Goal: Task Accomplishment & Management: Manage account settings

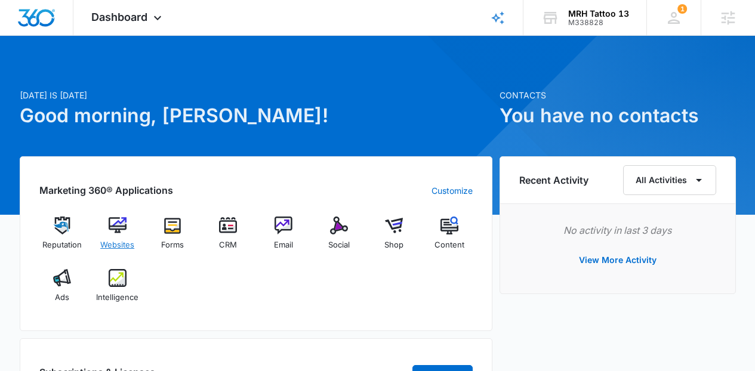
click at [111, 243] on span "Websites" at bounding box center [117, 245] width 34 height 12
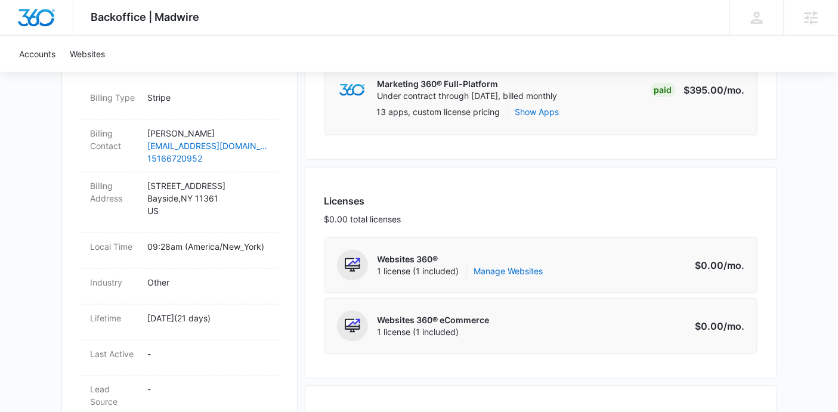
scroll to position [368, 0]
click at [536, 269] on link "Manage Websites" at bounding box center [508, 273] width 69 height 12
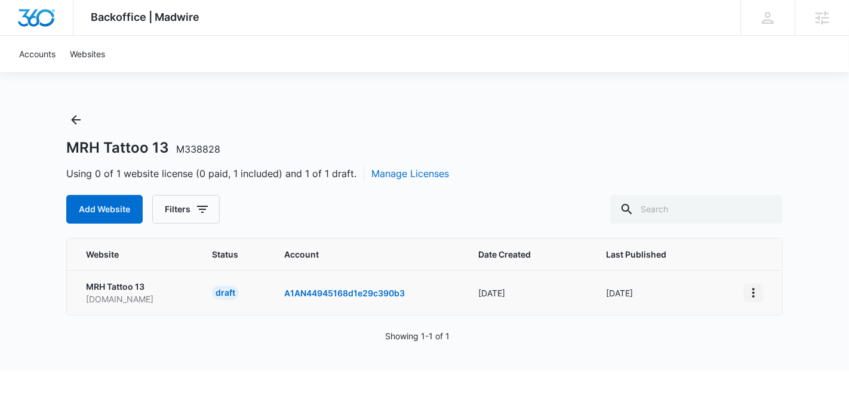
click at [754, 294] on icon "View More" at bounding box center [753, 293] width 14 height 14
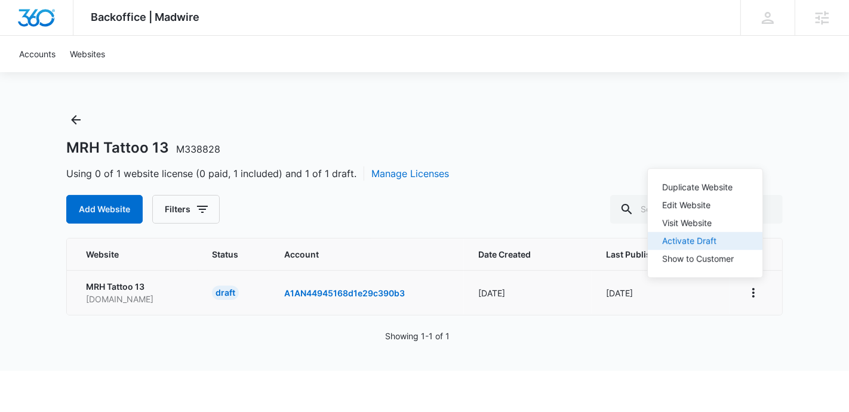
click at [710, 245] on div "Activate Draft" at bounding box center [698, 241] width 72 height 8
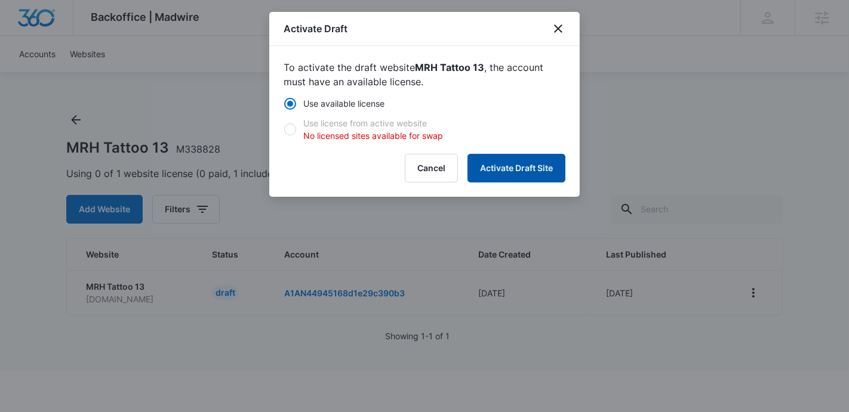
click at [530, 166] on button "Activate Draft Site" at bounding box center [516, 168] width 98 height 29
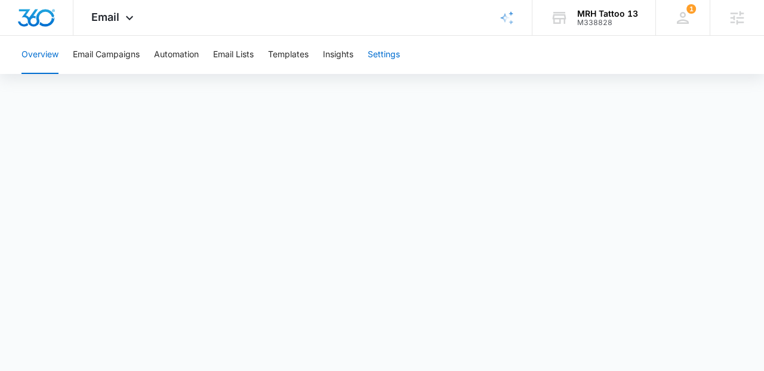
click at [396, 62] on button "Settings" at bounding box center [384, 55] width 32 height 38
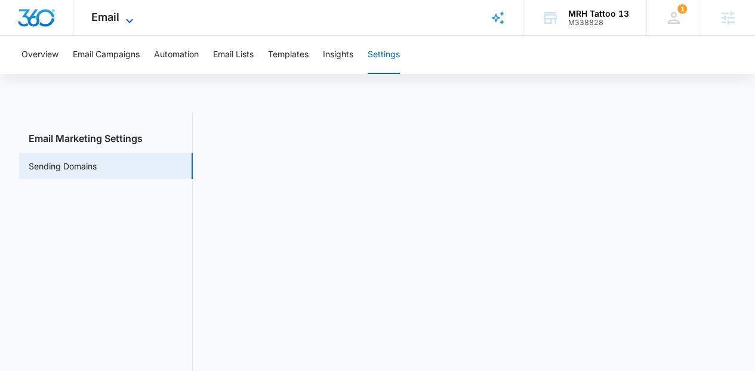
click at [111, 22] on span "Email" at bounding box center [105, 17] width 28 height 13
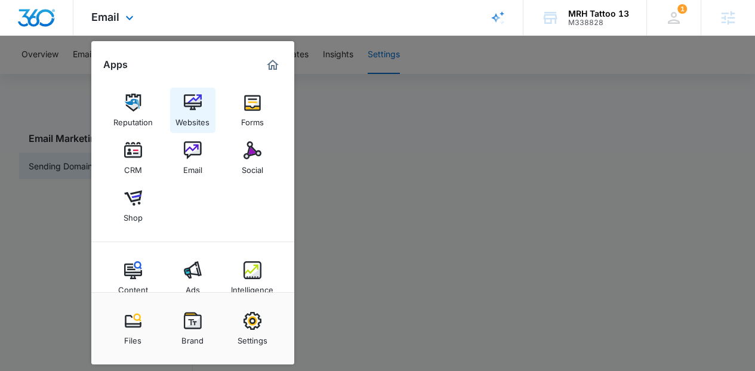
click at [192, 111] on img at bounding box center [193, 103] width 18 height 18
